Goal: Transaction & Acquisition: Purchase product/service

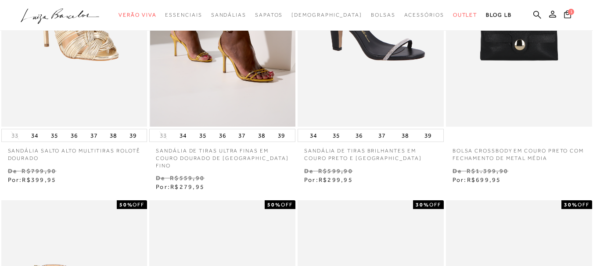
scroll to position [307, 0]
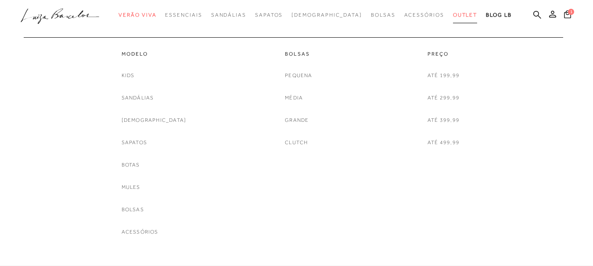
click at [453, 18] on link "Outlet" at bounding box center [465, 15] width 25 height 16
click at [154, 97] on link "Sandálias" at bounding box center [138, 97] width 32 height 9
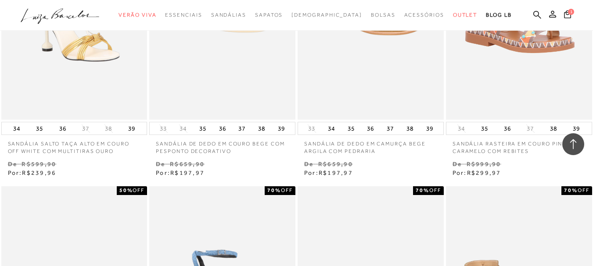
scroll to position [1229, 0]
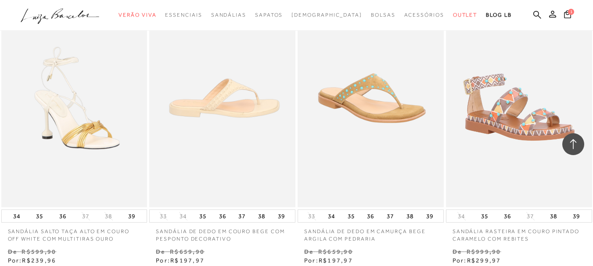
click at [234, 88] on img at bounding box center [222, 98] width 145 height 219
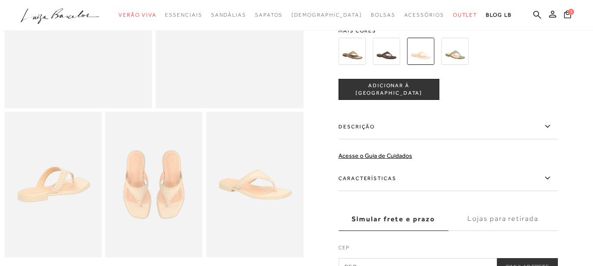
scroll to position [88, 0]
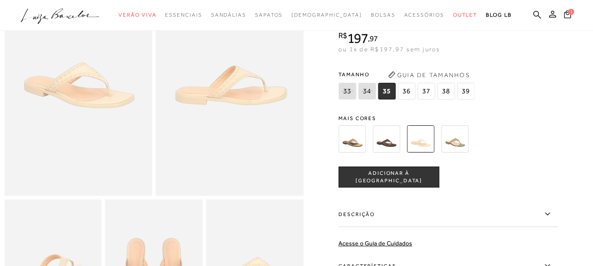
click at [351, 141] on img at bounding box center [351, 139] width 27 height 27
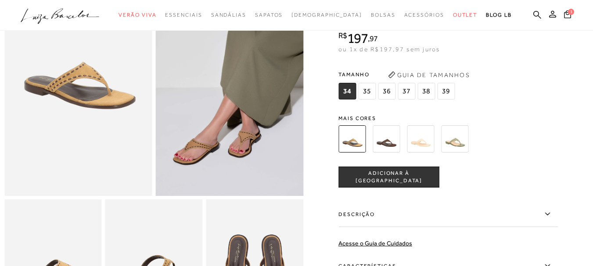
click at [388, 139] on img at bounding box center [386, 139] width 27 height 27
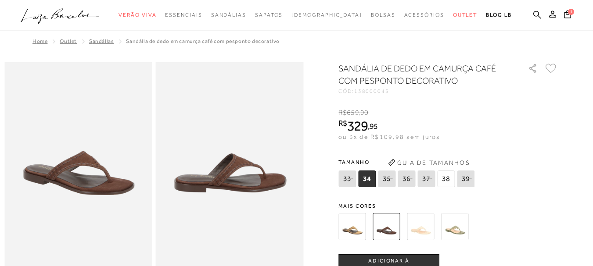
click at [356, 234] on img at bounding box center [351, 226] width 27 height 27
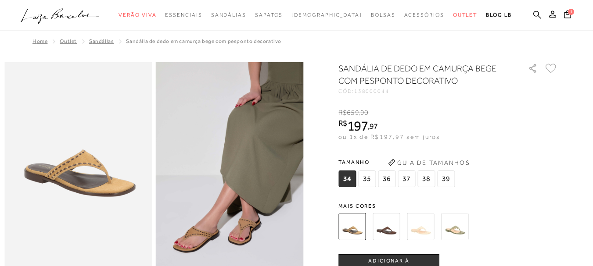
click at [452, 225] on img at bounding box center [454, 226] width 27 height 27
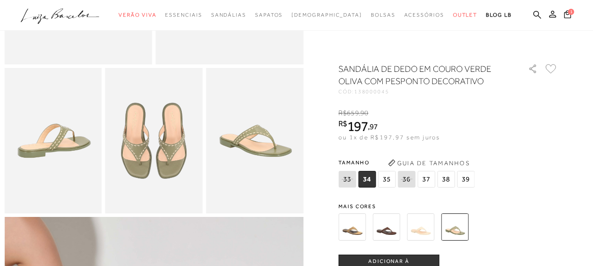
scroll to position [263, 0]
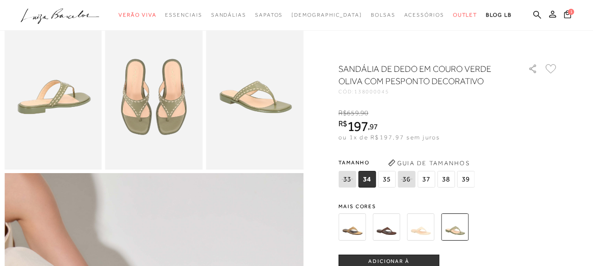
click at [358, 237] on img at bounding box center [351, 227] width 27 height 27
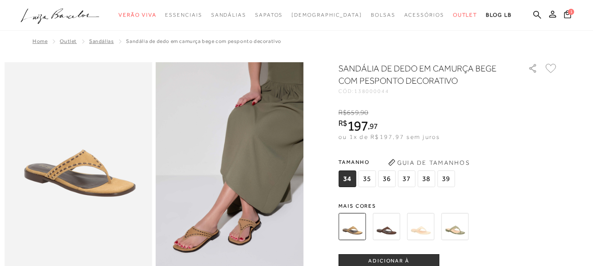
scroll to position [88, 0]
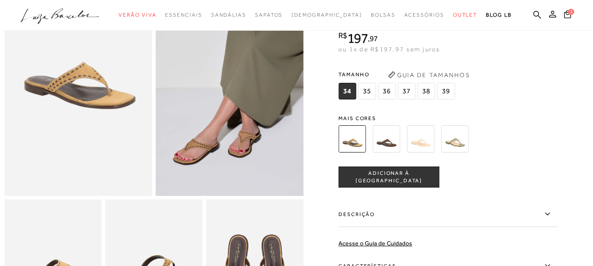
click at [344, 137] on img at bounding box center [351, 139] width 27 height 27
click at [392, 95] on span "36" at bounding box center [387, 91] width 18 height 17
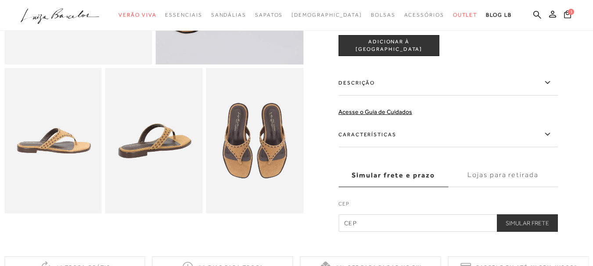
scroll to position [263, 0]
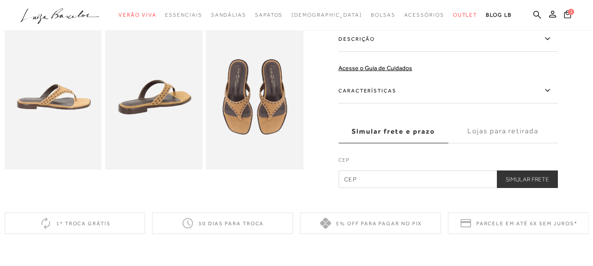
click at [381, 182] on input "text" at bounding box center [447, 180] width 219 height 18
click at [550, 174] on button "Simular Frete" at bounding box center [527, 180] width 61 height 18
click at [535, 177] on button "Simular Frete" at bounding box center [527, 180] width 61 height 18
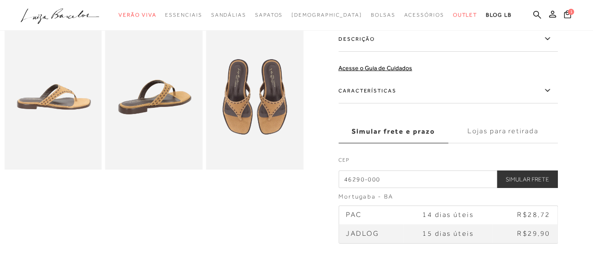
drag, startPoint x: 369, startPoint y: 180, endPoint x: 334, endPoint y: 182, distance: 35.2
click at [334, 182] on div at bounding box center [296, 21] width 584 height 445
type input "39538-000"
click at [532, 173] on button "Simular Frete" at bounding box center [527, 180] width 61 height 18
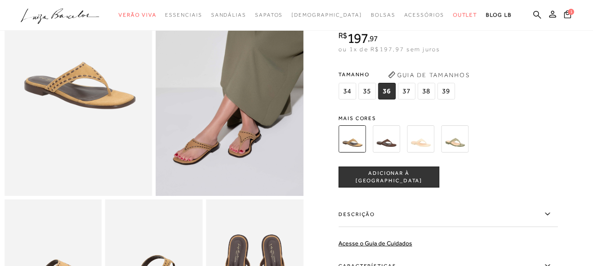
scroll to position [132, 0]
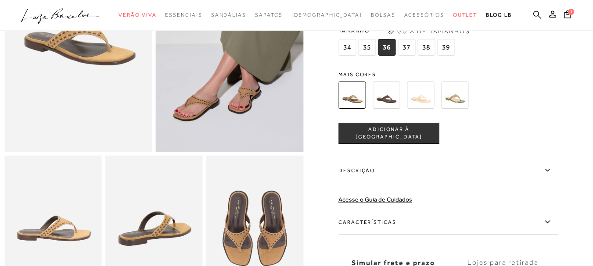
click at [388, 130] on span "ADICIONAR À [GEOGRAPHIC_DATA]" at bounding box center [389, 133] width 100 height 15
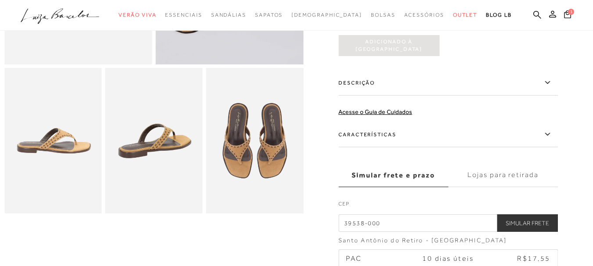
scroll to position [88, 0]
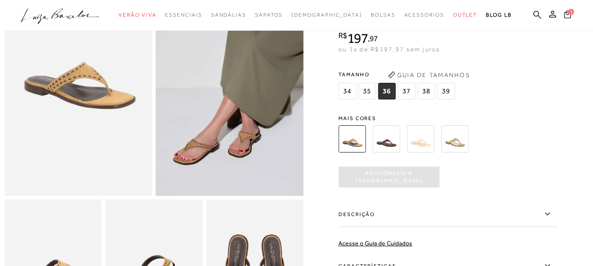
click at [564, 14] on icon at bounding box center [567, 14] width 7 height 8
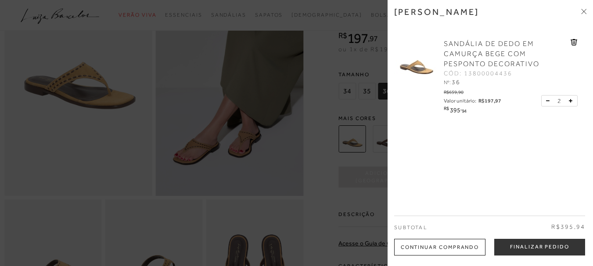
click at [546, 100] on button at bounding box center [549, 101] width 7 height 8
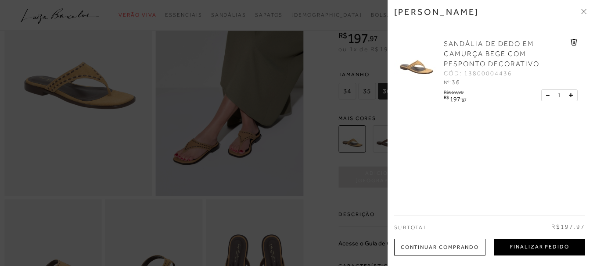
click at [533, 246] on button "Finalizar Pedido" at bounding box center [539, 247] width 91 height 17
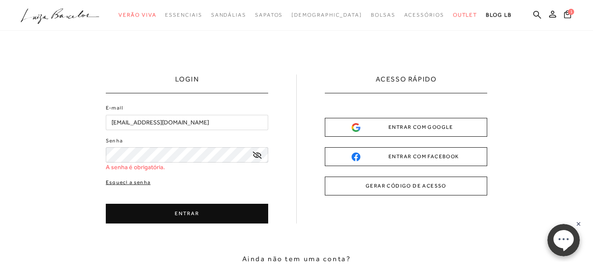
click at [129, 172] on div "E-mail [EMAIL_ADDRESS][DOMAIN_NAME] Senha A senha é obrigatória. Esqueci a senh…" at bounding box center [187, 164] width 162 height 120
click at [127, 183] on link "Esqueci a senha" at bounding box center [128, 183] width 45 height 8
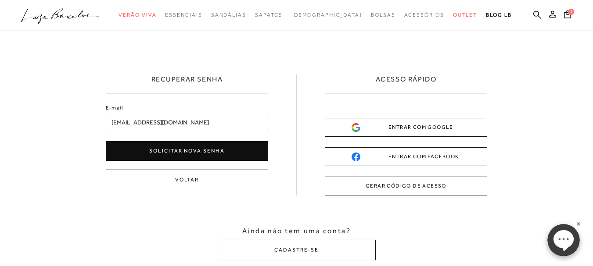
click at [184, 145] on button "Solicitar nova senha" at bounding box center [187, 151] width 162 height 20
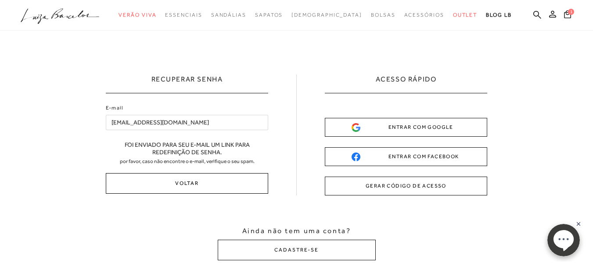
click at [190, 184] on button "Voltar" at bounding box center [187, 183] width 162 height 21
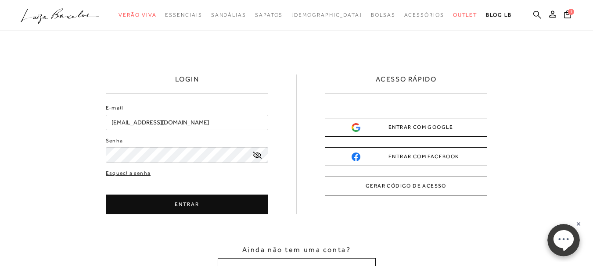
click at [205, 211] on button "ENTRAR" at bounding box center [187, 205] width 162 height 20
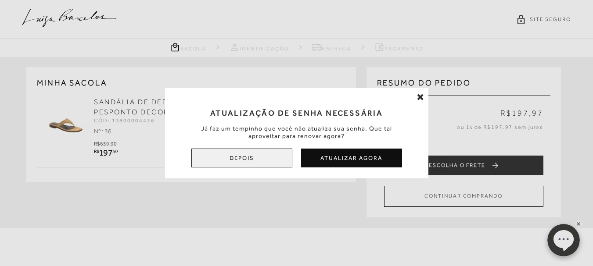
click at [258, 160] on button "Depois" at bounding box center [241, 158] width 101 height 19
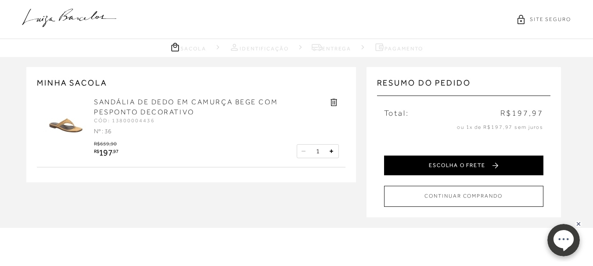
click at [468, 165] on button "ESCOLHA O FRETE" at bounding box center [463, 166] width 159 height 20
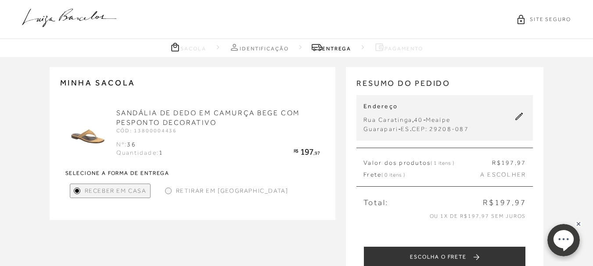
click at [520, 116] on icon at bounding box center [519, 117] width 8 height 8
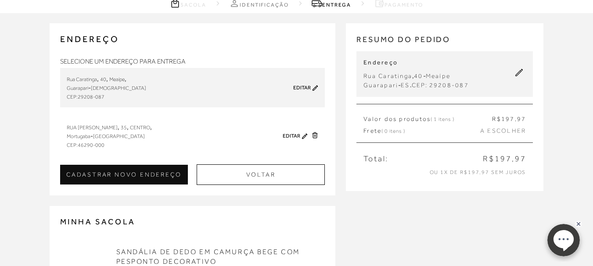
scroll to position [88, 0]
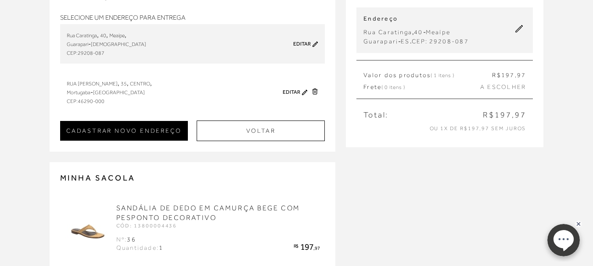
click at [148, 133] on button "CADASTRAR NOVO ENDEREÇO" at bounding box center [124, 131] width 128 height 20
checkbox input "true"
select select
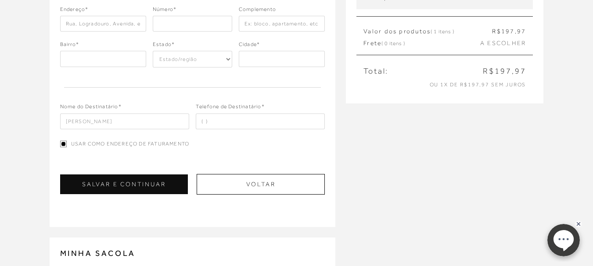
scroll to position [44, 0]
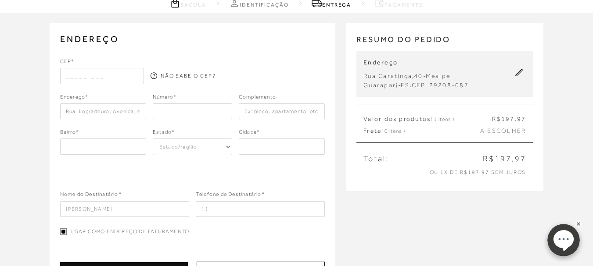
click at [75, 78] on input "text" at bounding box center [102, 76] width 84 height 16
type input "39538-000"
select select "MG"
type input "Santo Antônio do Retiro"
type input "39538-000"
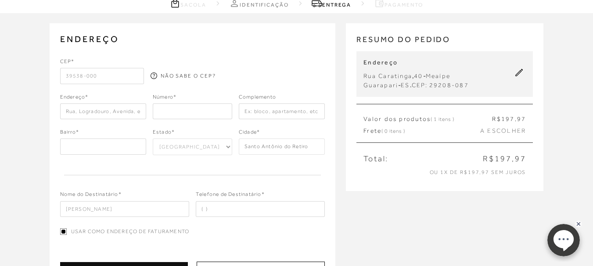
click at [119, 115] on input "text" at bounding box center [103, 112] width 86 height 16
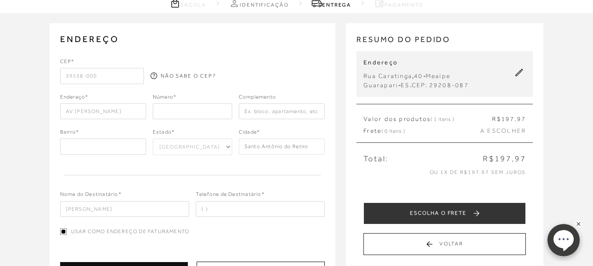
type input "AV [PERSON_NAME]"
type input "63"
type input "LABORATORIO BIOLAB"
click at [114, 154] on input "text" at bounding box center [103, 147] width 86 height 16
type input "CENTRO"
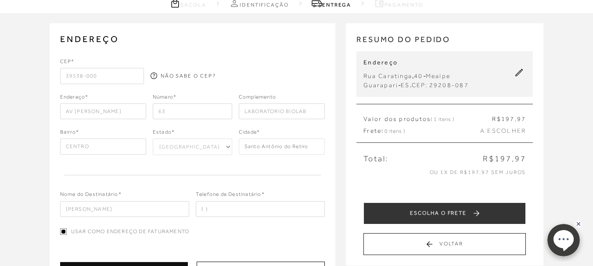
scroll to position [88, 0]
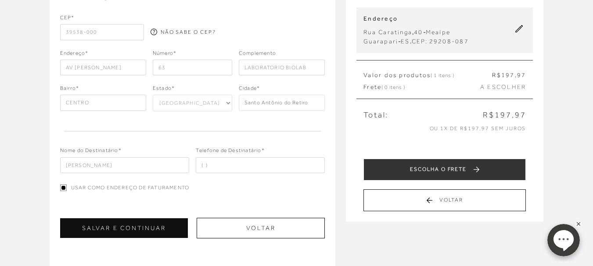
click at [91, 100] on input "CENTRO" at bounding box center [103, 103] width 86 height 16
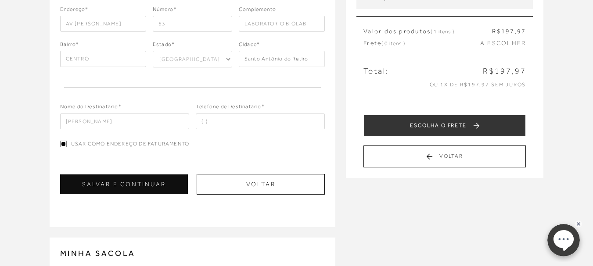
drag, startPoint x: 154, startPoint y: 122, endPoint x: 60, endPoint y: 134, distance: 95.6
click at [61, 133] on div "CEP* 39538-000 NÃO SABE O CEP? Endereço* AV [PERSON_NAME] Número* 63" at bounding box center [192, 82] width 265 height 225
click at [59, 134] on div "ENDEREÇO Selecione um endereço para entrega [GEOGRAPHIC_DATA] , 40 , [GEOGRAPHI…" at bounding box center [193, 81] width 286 height 292
drag, startPoint x: 150, startPoint y: 125, endPoint x: 45, endPoint y: 119, distance: 105.0
click at [45, 119] on div "ENDEREÇO Selecione um endereço para entrega [GEOGRAPHIC_DATA] , 40 , [GEOGRAPHI…" at bounding box center [296, 163] width 593 height 476
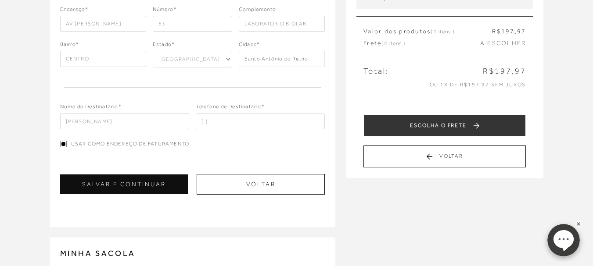
scroll to position [159, 0]
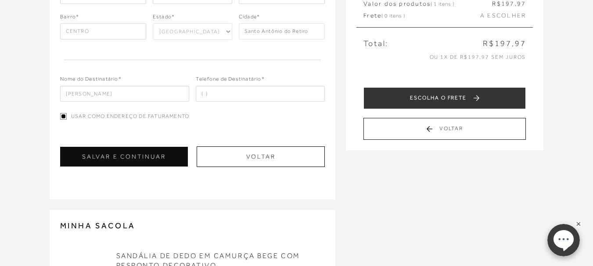
type input "[PERSON_NAME]"
click at [221, 97] on input "tel" at bounding box center [260, 94] width 129 height 16
type input "[PHONE_NUMBER]"
click at [124, 155] on button "SALVAR E CONTINUAR" at bounding box center [124, 157] width 128 height 20
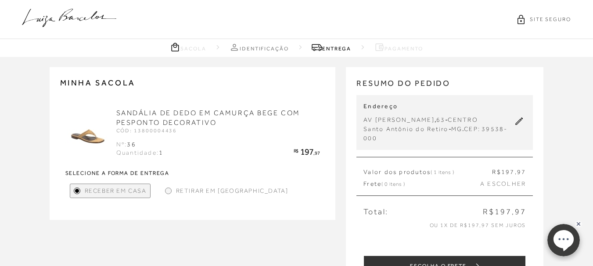
scroll to position [132, 0]
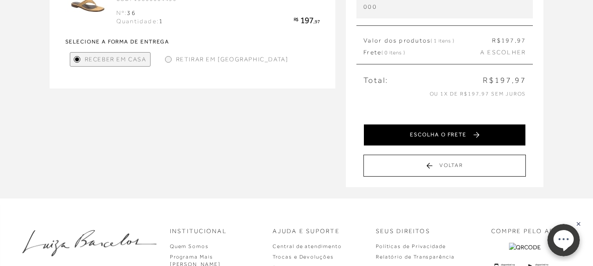
click at [438, 133] on button "ESCOLHA O FRETE" at bounding box center [444, 135] width 162 height 22
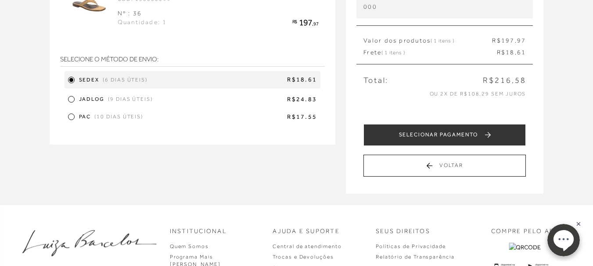
click at [70, 115] on div at bounding box center [71, 117] width 4 height 4
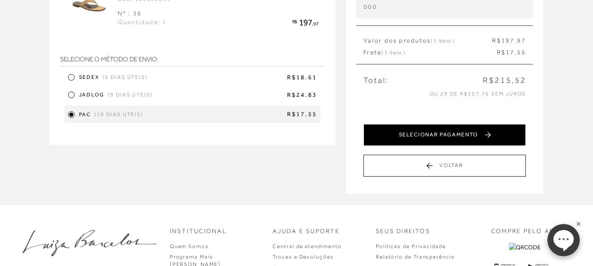
click at [459, 134] on button "SELECIONAR PAGAMENTO" at bounding box center [444, 135] width 162 height 22
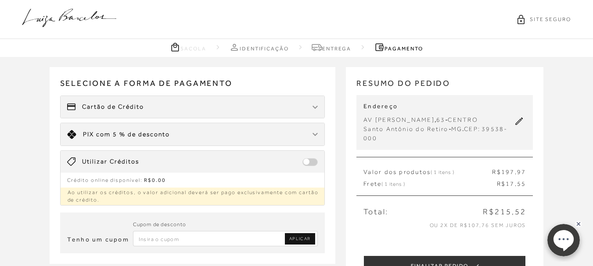
click at [317, 106] on img at bounding box center [315, 108] width 5 height 4
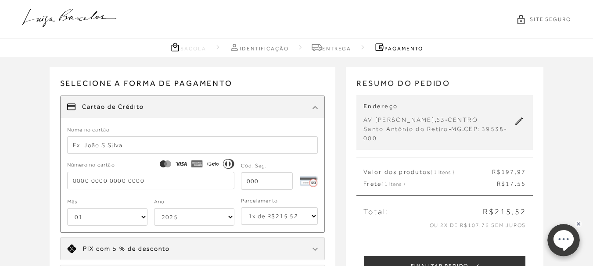
click at [129, 144] on input "text" at bounding box center [192, 146] width 251 height 18
type input "[PERSON_NAME]"
click at [109, 180] on input "tel" at bounding box center [150, 181] width 167 height 18
type input "4984 5300 5661"
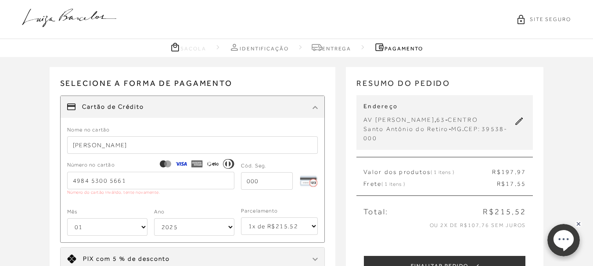
click at [115, 213] on div "Mês 01 02 03 04 05 06 07 08 09 10 11 12" at bounding box center [107, 221] width 80 height 29
select select "09"
click at [67, 219] on select "01 02 03 04 05 06 07 08 09 10 11 12" at bounding box center [107, 228] width 80 height 18
click at [220, 229] on select "2025 2026 2027 2028 2029 2030 2031 2032 2033 2034 2035 2036 2037 2038 2039 2040…" at bounding box center [194, 228] width 80 height 18
select select "2028"
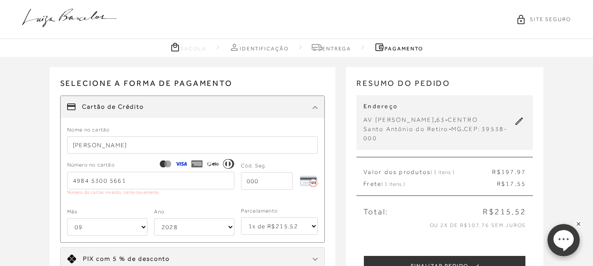
click at [154, 219] on select "2025 2026 2027 2028 2029 2030 2031 2032 2033 2034 2035 2036 2037 2038 2039 2040…" at bounding box center [194, 228] width 80 height 18
click at [311, 226] on select "1x de R$215.52 2x de R$107.76 sem juros 3x de R$71.84 sem juros 4x de R$53.88 s…" at bounding box center [279, 227] width 77 height 18
select select "5"
click at [241, 218] on select "1x de R$215.52 2x de R$107.76 sem juros 3x de R$71.84 sem juros 4x de R$53.88 s…" at bounding box center [279, 227] width 77 height 18
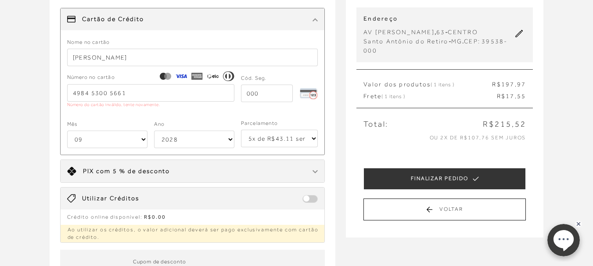
scroll to position [132, 0]
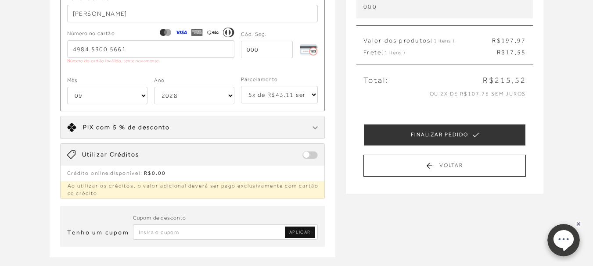
click at [140, 46] on input "4984 5300 5661" at bounding box center [150, 49] width 167 height 18
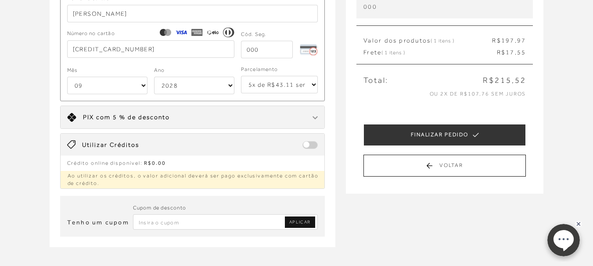
scroll to position [88, 0]
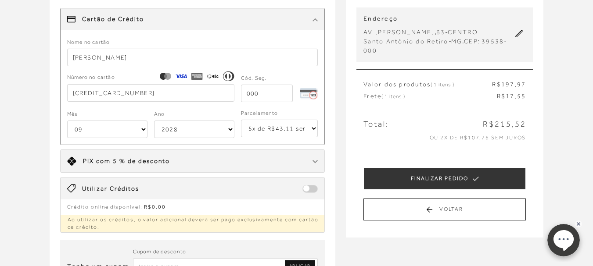
type input "[CREDIT_CARD_NUMBER]"
click at [266, 97] on input "tel" at bounding box center [267, 94] width 52 height 18
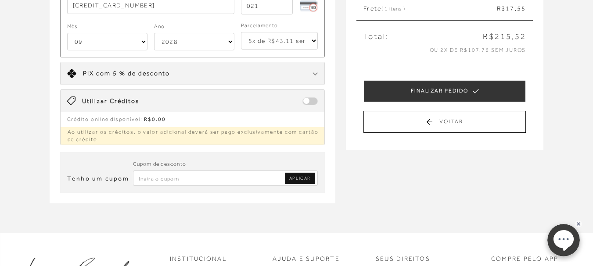
scroll to position [132, 0]
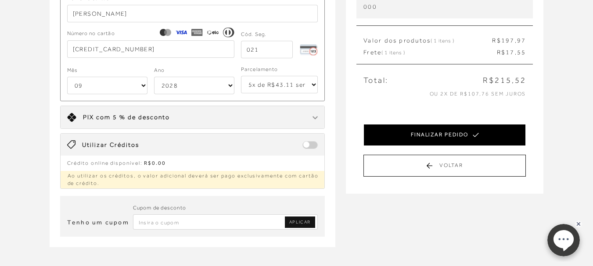
type input "021"
click at [451, 134] on button "FINALIZAR PEDIDO" at bounding box center [444, 135] width 162 height 22
select select "09"
select select "2028"
select select "5"
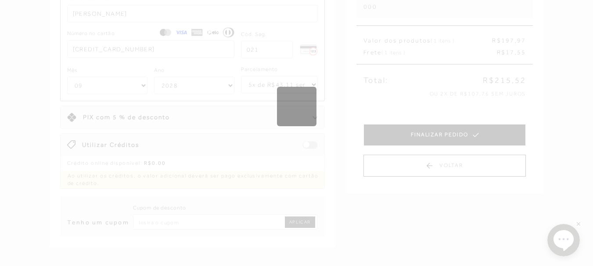
scroll to position [0, 0]
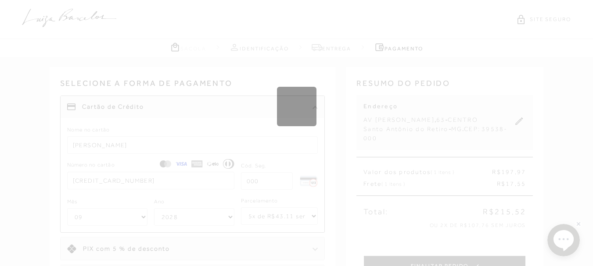
select select "1"
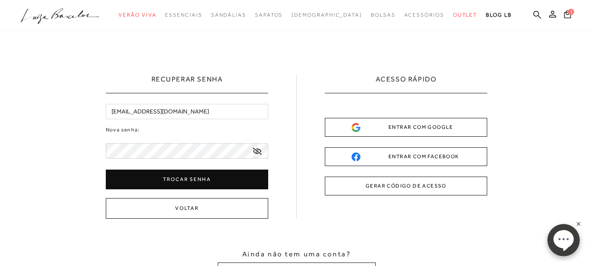
click at [176, 181] on button "Trocar senha" at bounding box center [187, 180] width 162 height 20
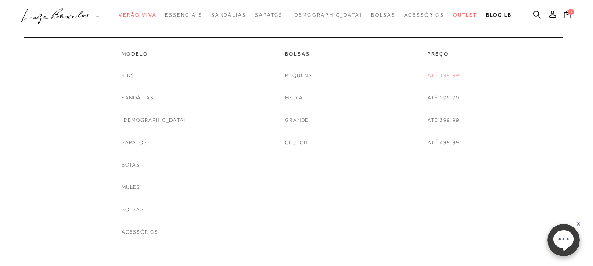
click at [451, 72] on link "Até 199,99" at bounding box center [443, 75] width 32 height 9
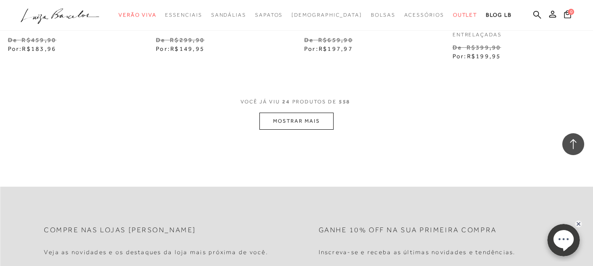
scroll to position [1756, 0]
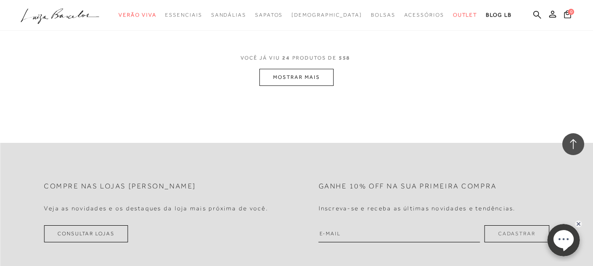
click at [311, 77] on button "MOSTRAR MAIS" at bounding box center [296, 77] width 74 height 17
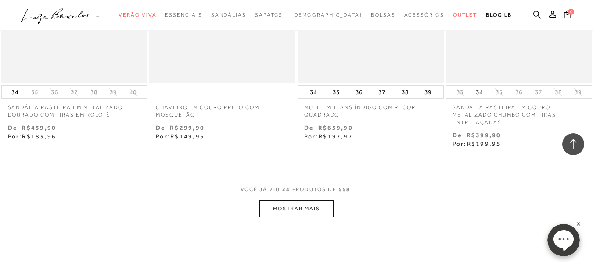
scroll to position [1492, 0]
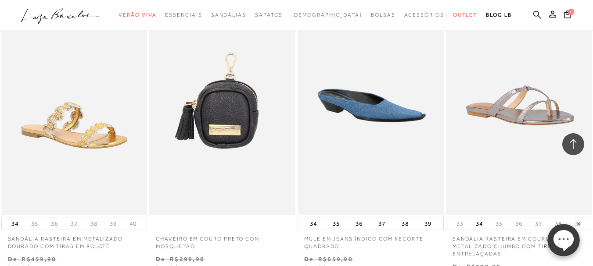
click at [313, 212] on div "A página Coleção é mostrada na exibição em grade SANDÁLIA DE DEDO EM COURO BEGE…" at bounding box center [296, 181] width 593 height 3227
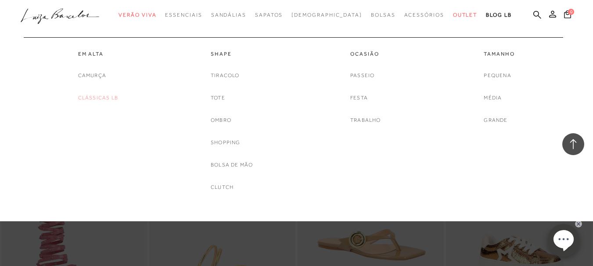
scroll to position [1800, 0]
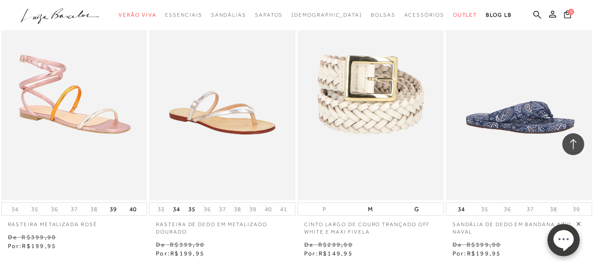
click at [42, 9] on icon ".a{fill-rule:evenodd;}" at bounding box center [60, 16] width 79 height 18
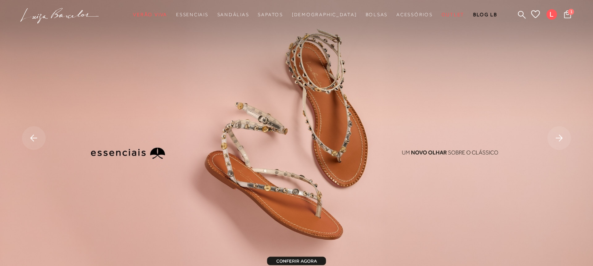
click at [559, 135] on rect at bounding box center [559, 138] width 24 height 24
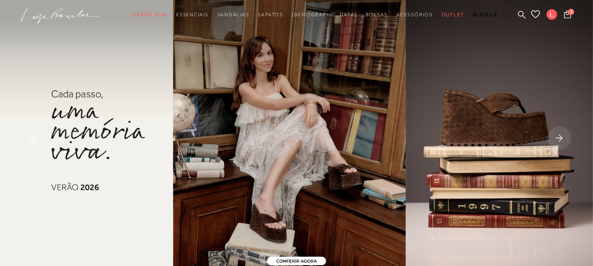
click at [560, 135] on rect at bounding box center [559, 138] width 24 height 24
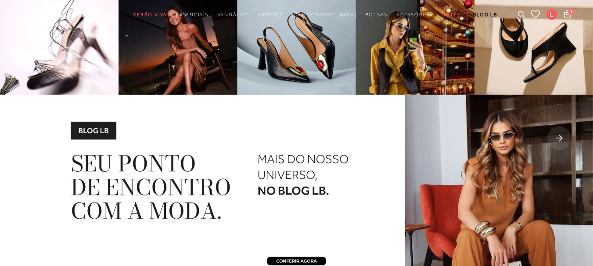
click at [560, 135] on rect at bounding box center [559, 138] width 24 height 24
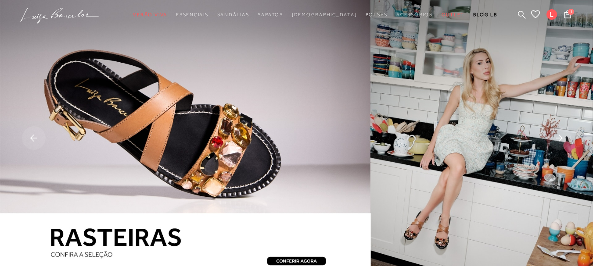
click at [560, 135] on rect at bounding box center [559, 138] width 24 height 24
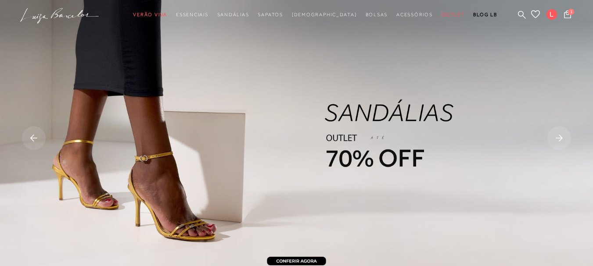
click at [346, 129] on img at bounding box center [296, 139] width 593 height 278
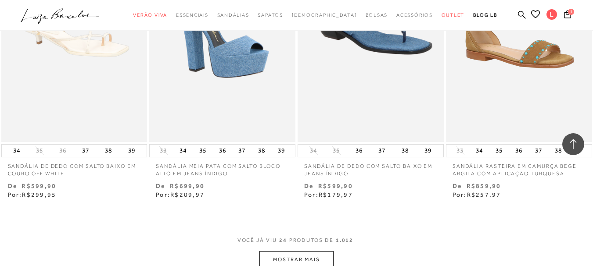
scroll to position [1668, 0]
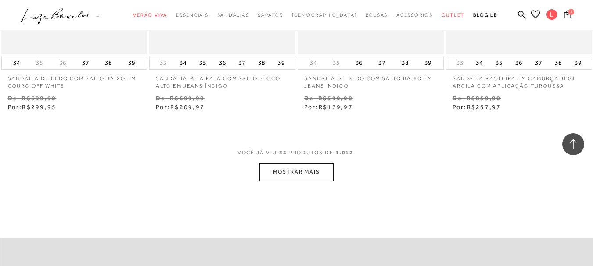
click at [564, 17] on icon at bounding box center [567, 14] width 7 height 8
